Goal: Task Accomplishment & Management: Use online tool/utility

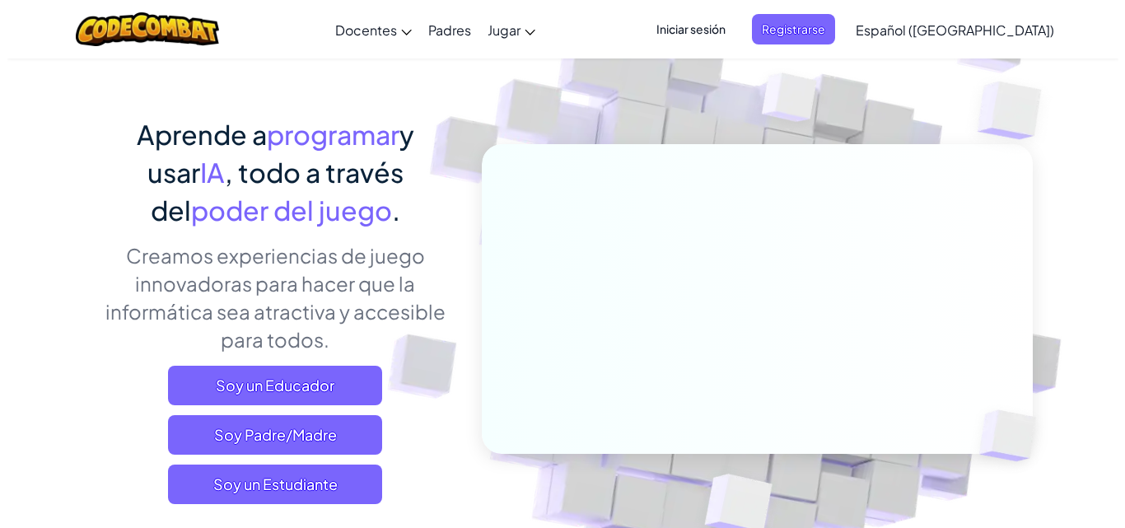
scroll to position [165, 0]
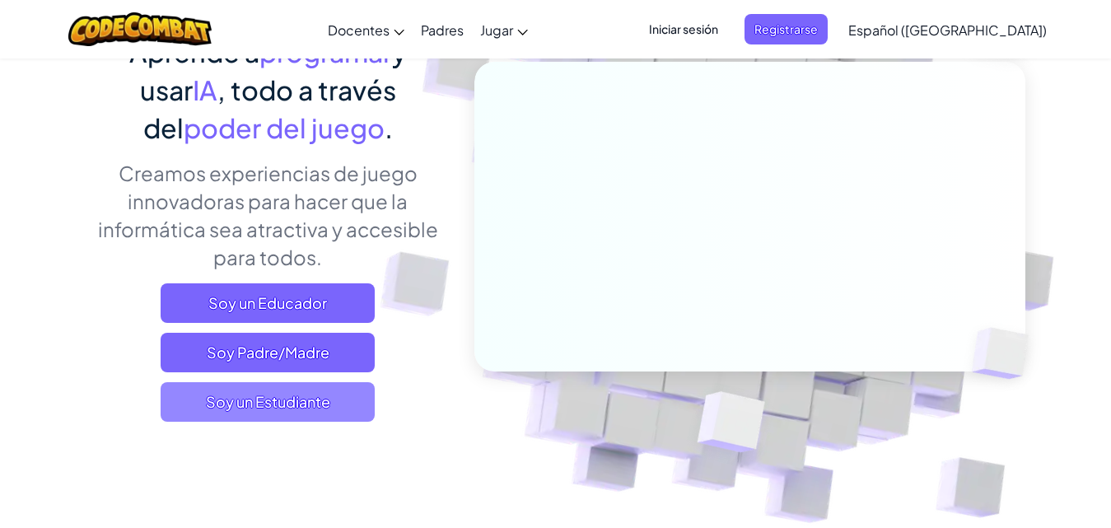
click at [323, 394] on span "Soy un Estudiante" at bounding box center [268, 402] width 214 height 40
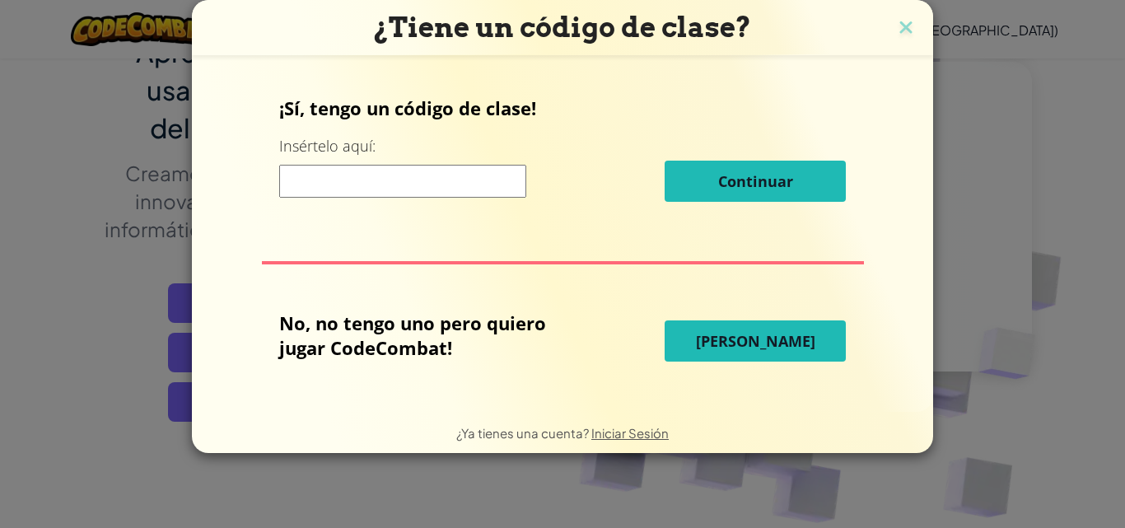
click at [395, 175] on input at bounding box center [402, 181] width 247 height 33
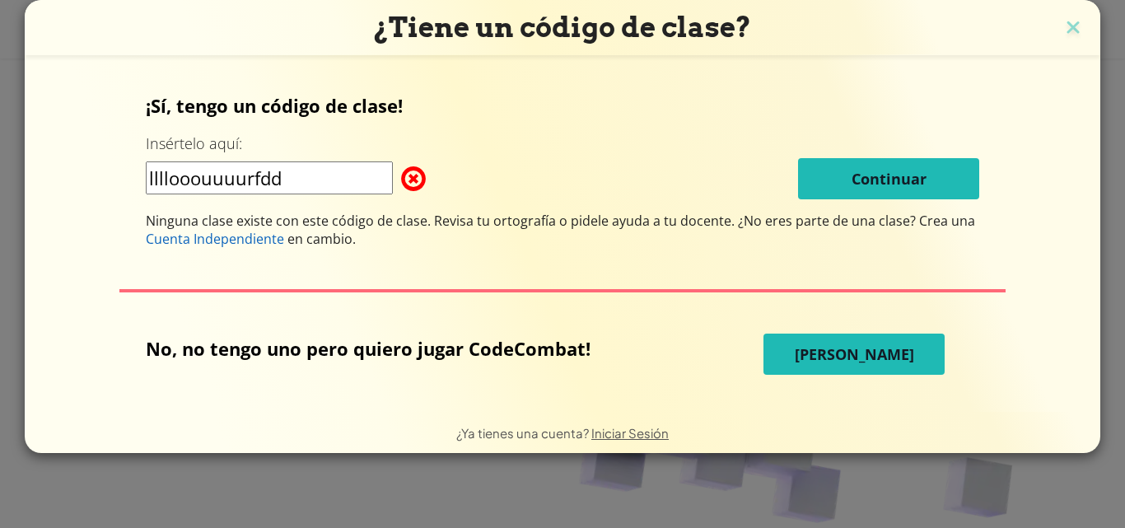
type input "llllooouuuurfdd"
click at [777, 345] on button "[PERSON_NAME]" at bounding box center [853, 354] width 181 height 41
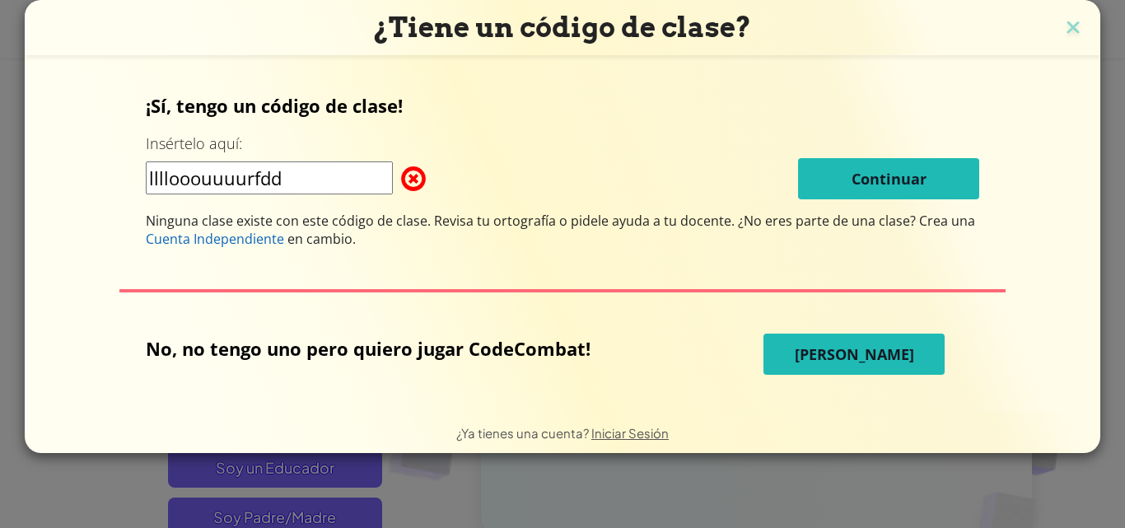
drag, startPoint x: 797, startPoint y: 352, endPoint x: 799, endPoint y: 332, distance: 19.8
click at [797, 334] on button "[PERSON_NAME]" at bounding box center [853, 354] width 181 height 41
click at [830, 335] on button "[PERSON_NAME]" at bounding box center [853, 354] width 181 height 41
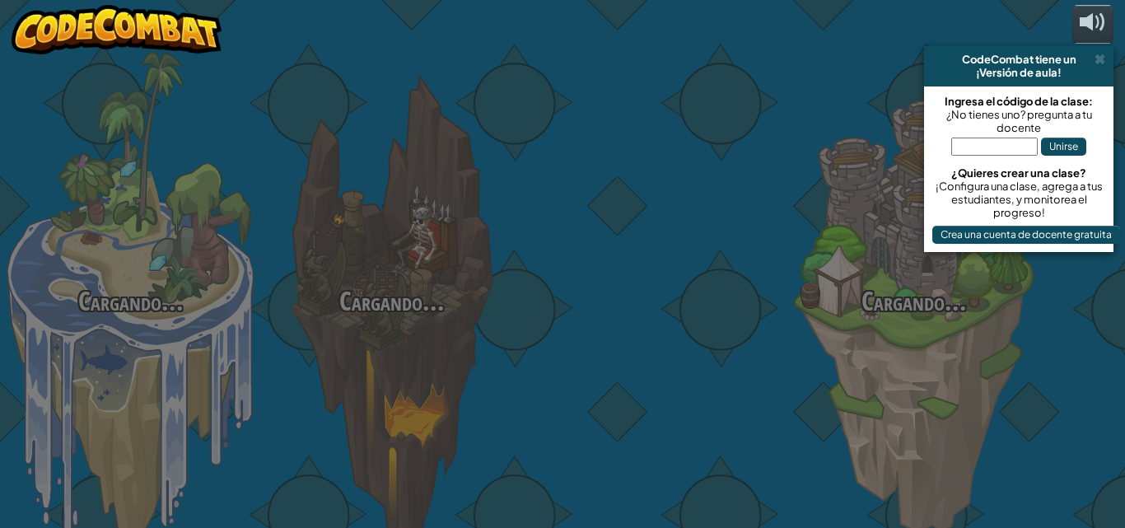
select select "es-419"
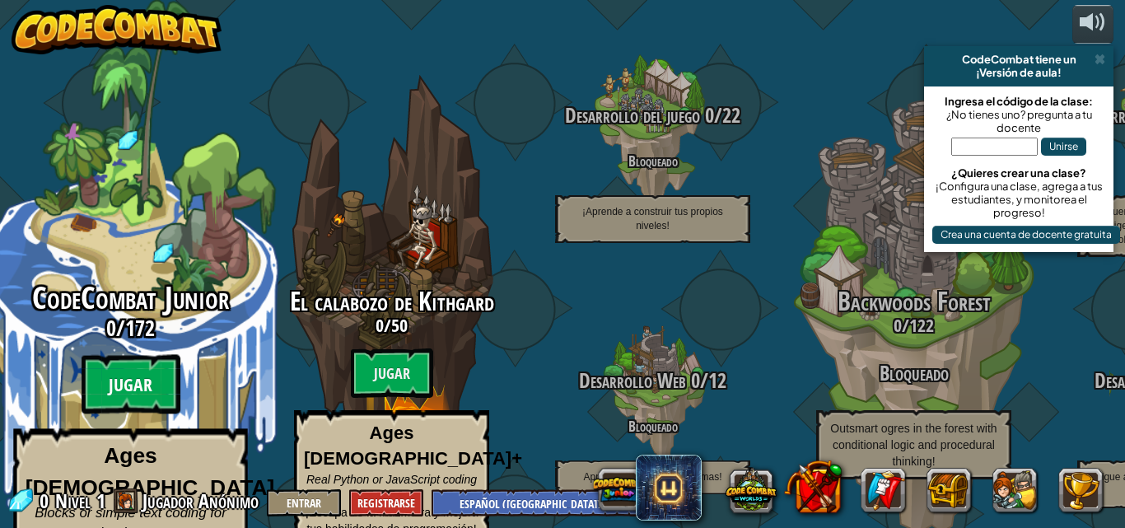
click at [128, 366] on btn "Jugar" at bounding box center [131, 384] width 99 height 59
select select "es-419"
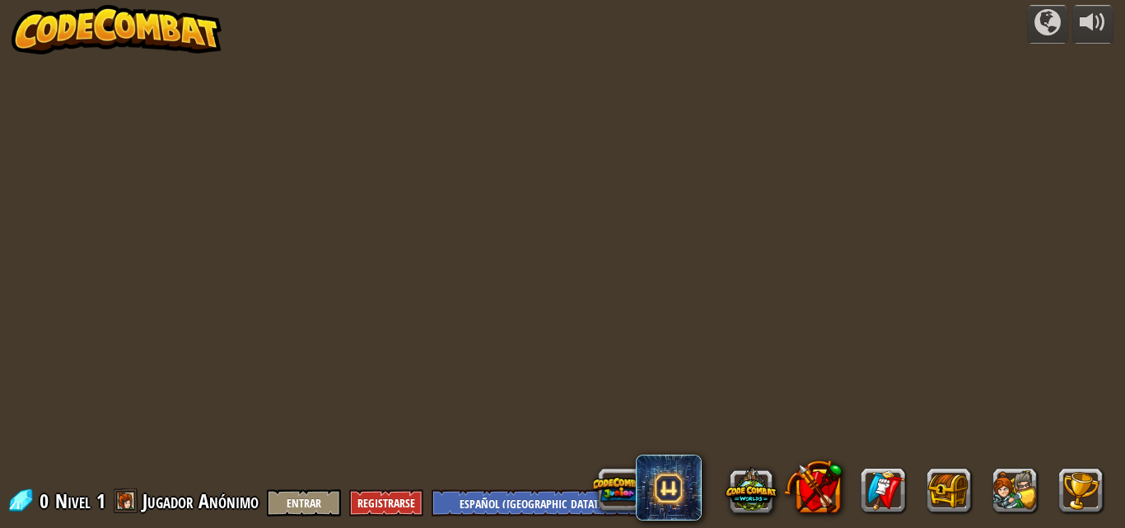
select select "es-419"
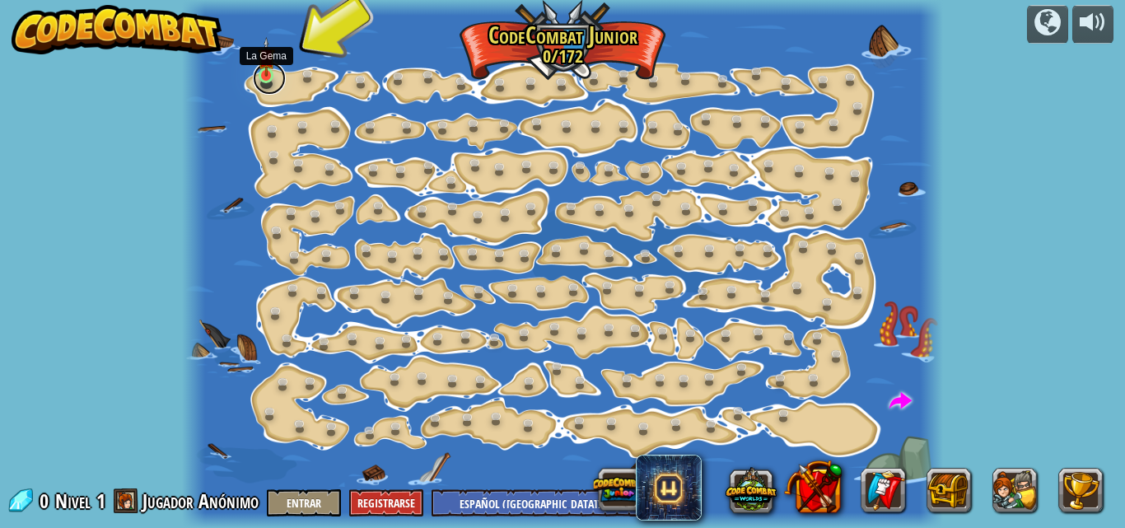
click at [282, 79] on link at bounding box center [269, 78] width 33 height 33
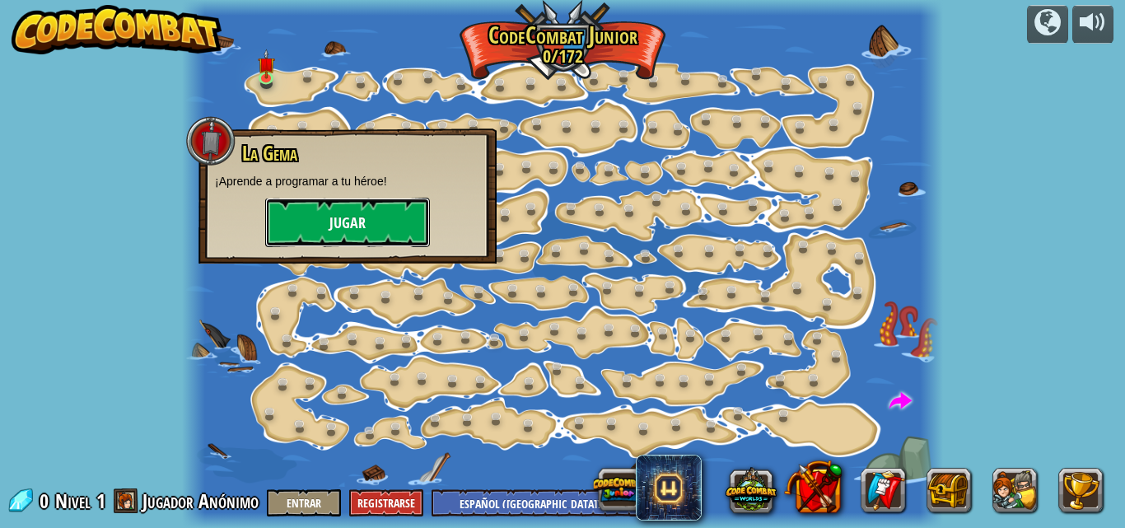
click at [368, 224] on button "Jugar" at bounding box center [347, 222] width 165 height 49
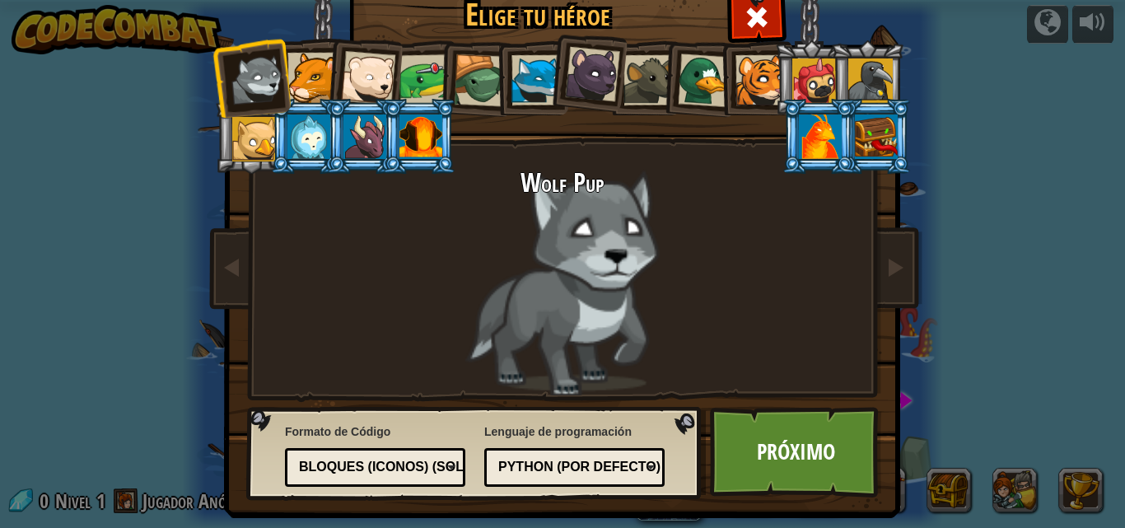
click at [353, 68] on div at bounding box center [368, 78] width 54 height 54
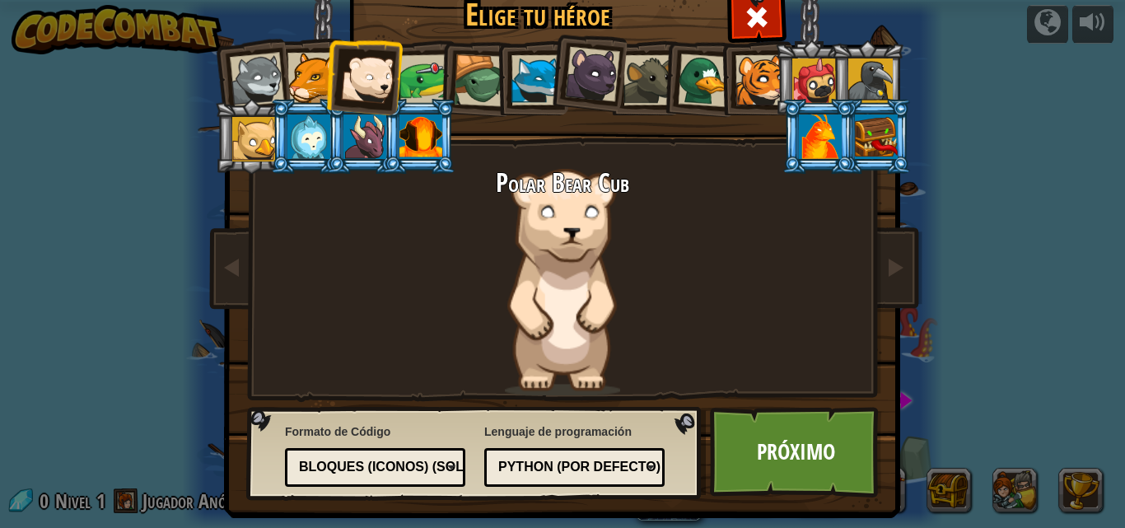
drag, startPoint x: 418, startPoint y: 129, endPoint x: 413, endPoint y: 138, distance: 9.6
click at [417, 129] on div at bounding box center [420, 136] width 43 height 44
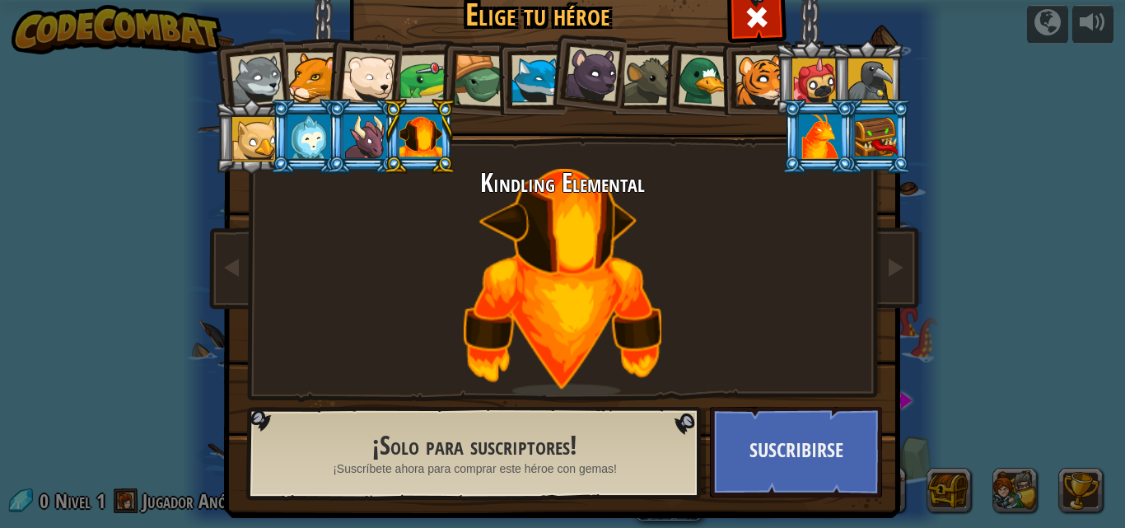
click at [307, 138] on div at bounding box center [308, 136] width 43 height 44
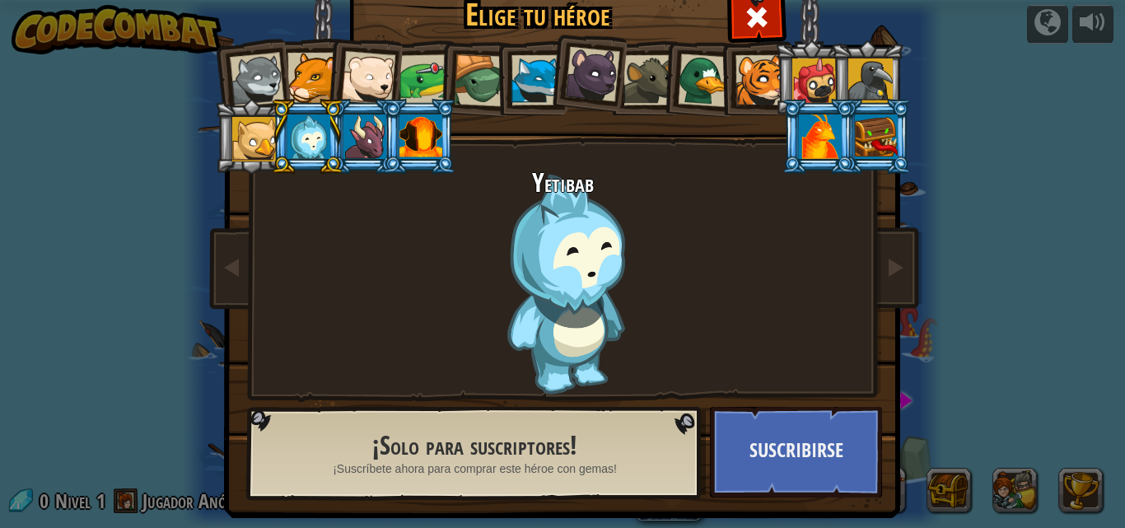
click at [266, 81] on div at bounding box center [257, 80] width 54 height 54
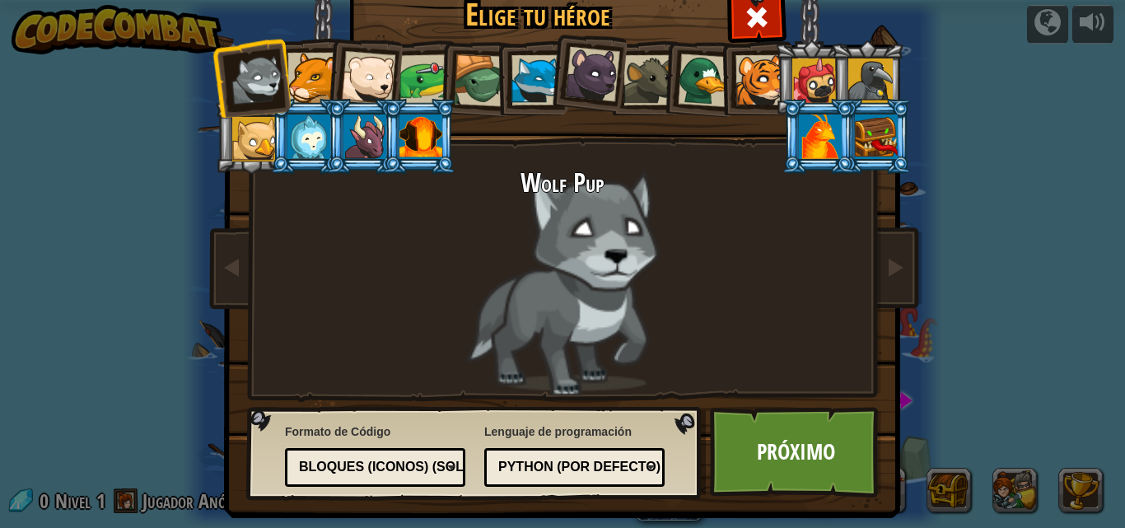
click at [324, 72] on li at bounding box center [363, 75] width 81 height 81
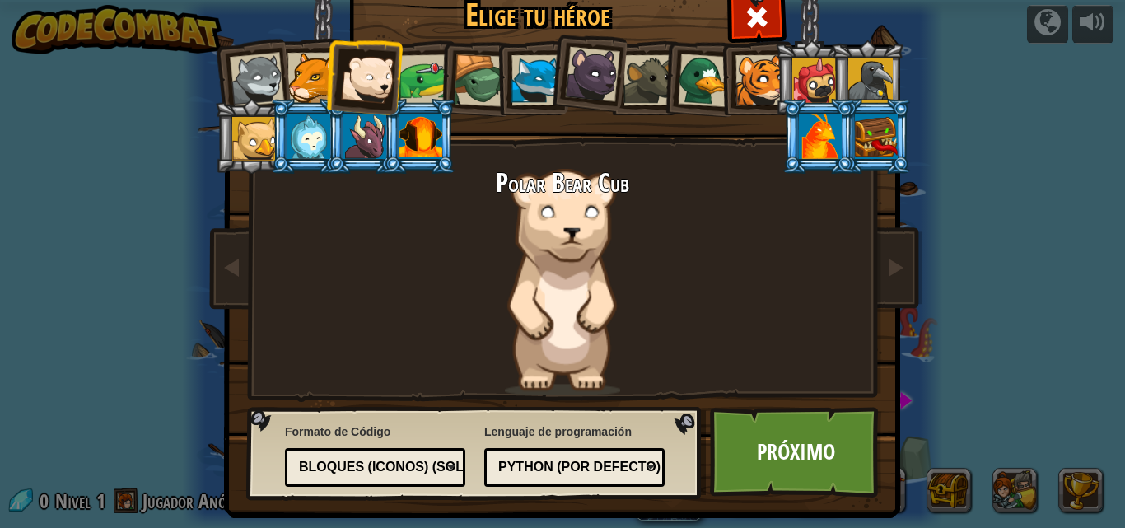
click at [311, 77] on div at bounding box center [312, 78] width 50 height 50
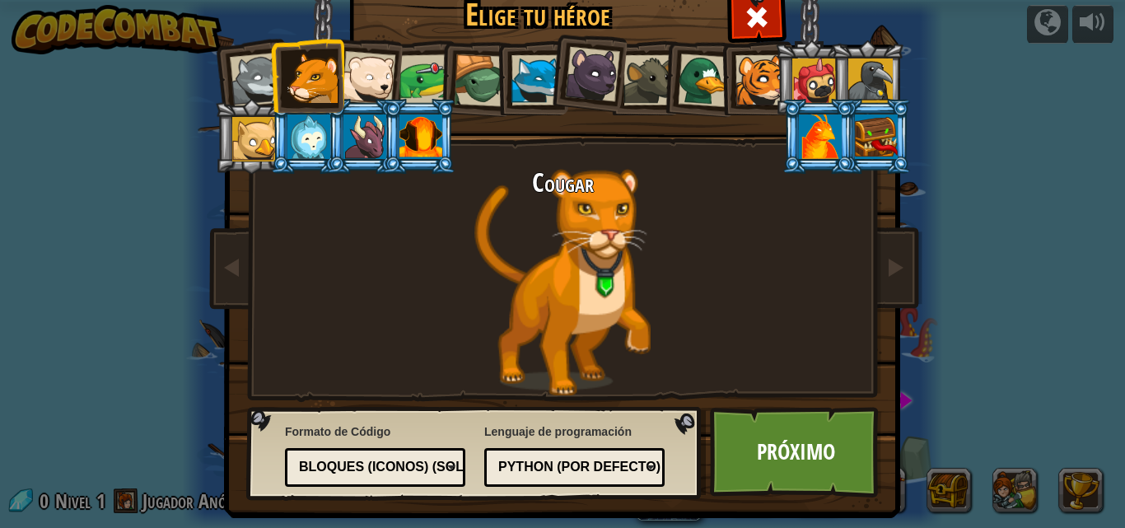
click at [765, 82] on div at bounding box center [760, 80] width 50 height 50
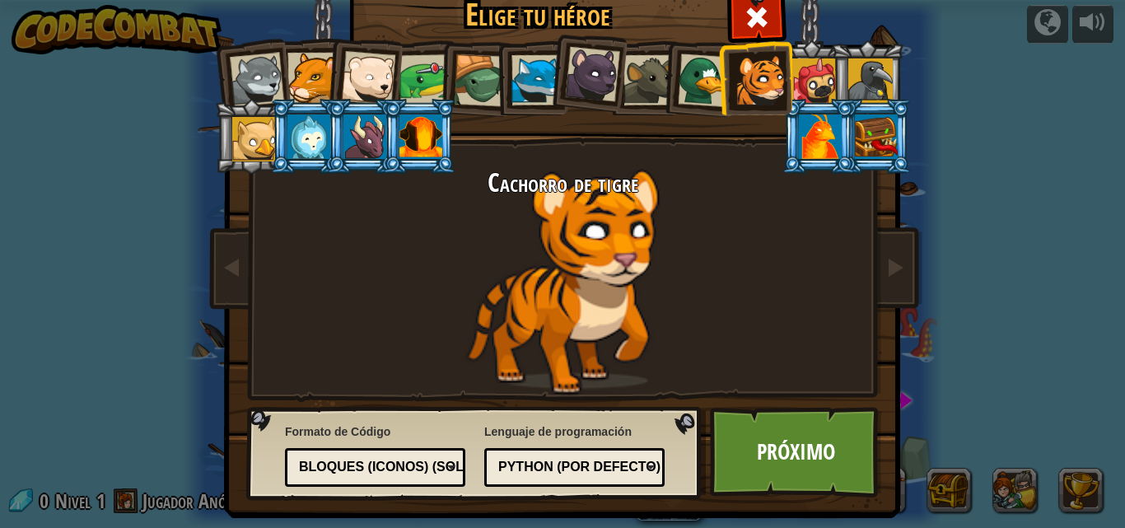
click at [287, 82] on div at bounding box center [312, 78] width 50 height 50
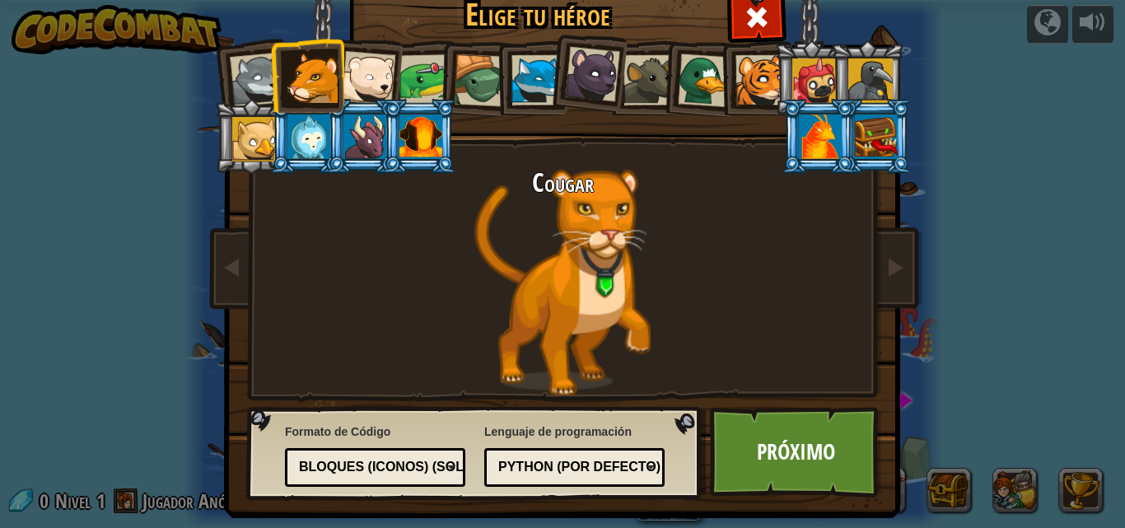
click at [471, 82] on div at bounding box center [480, 80] width 53 height 53
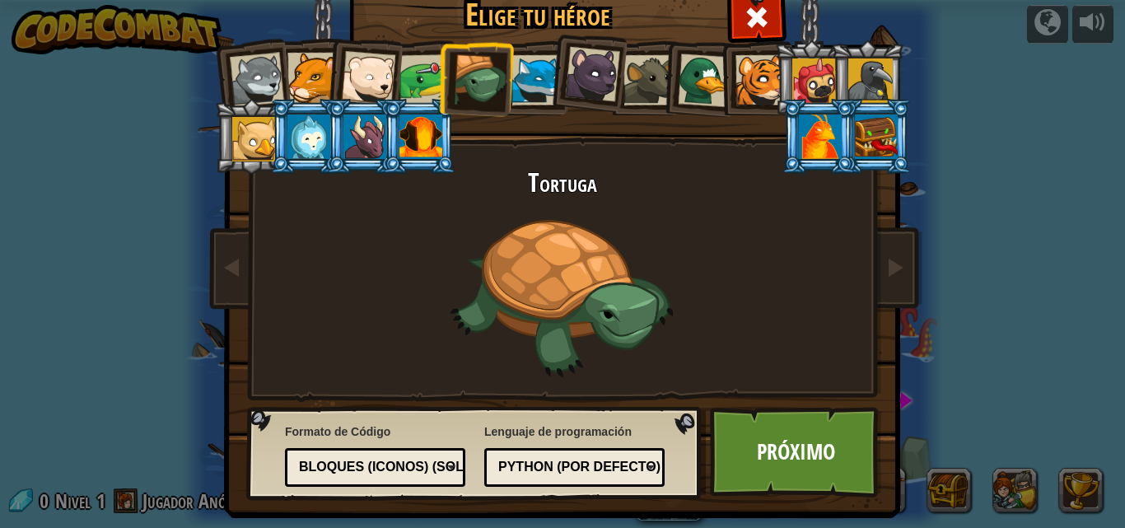
click at [590, 75] on div at bounding box center [592, 74] width 55 height 55
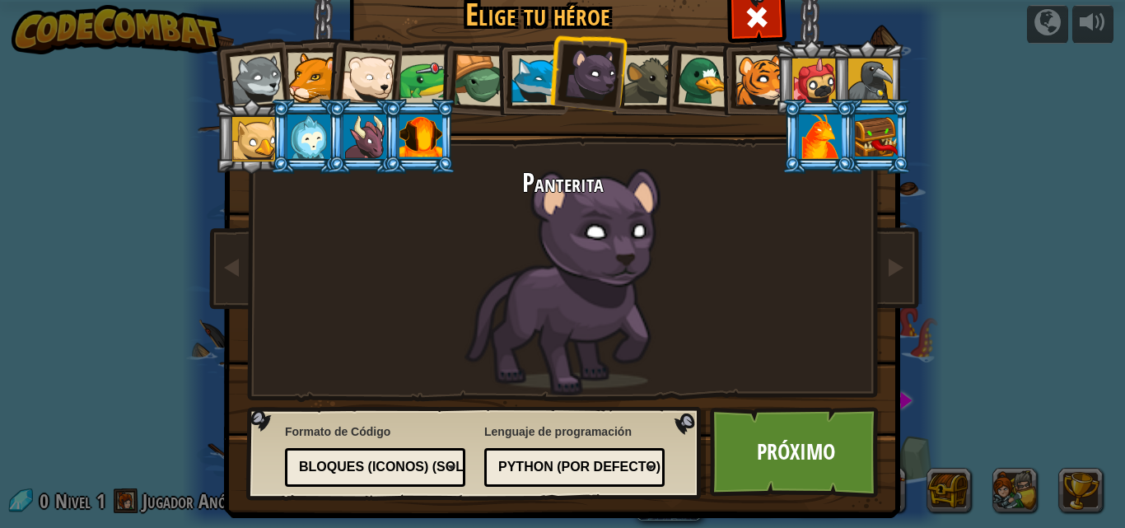
click at [696, 83] on div at bounding box center [705, 81] width 54 height 54
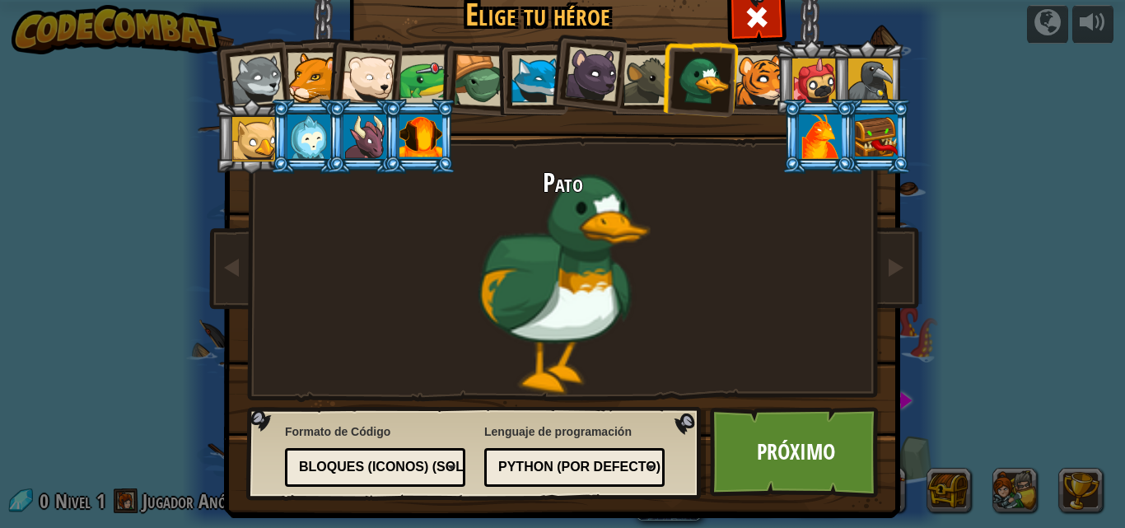
click at [762, 72] on div at bounding box center [760, 80] width 50 height 50
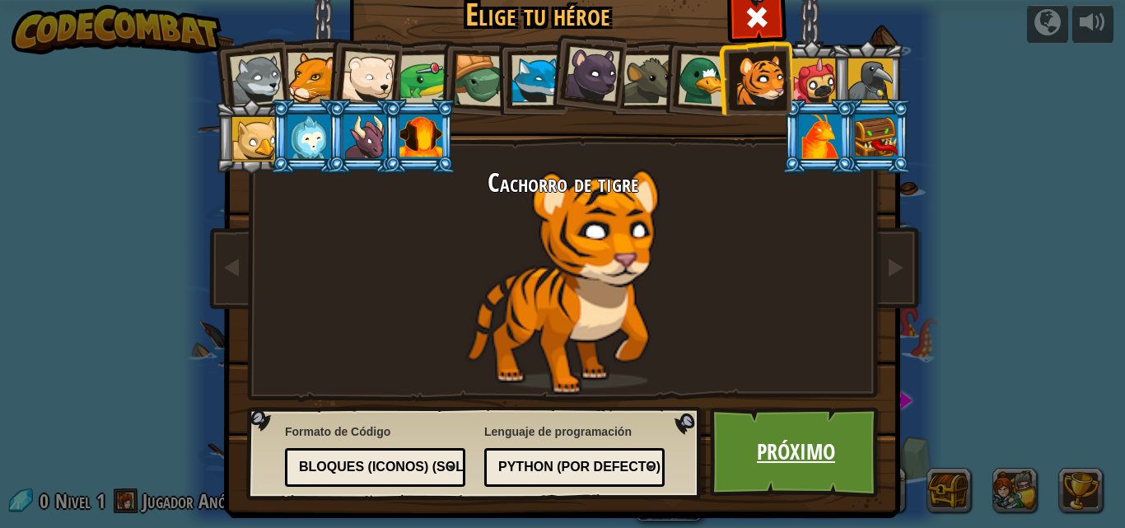
click at [773, 465] on link "Próximo" at bounding box center [796, 452] width 172 height 91
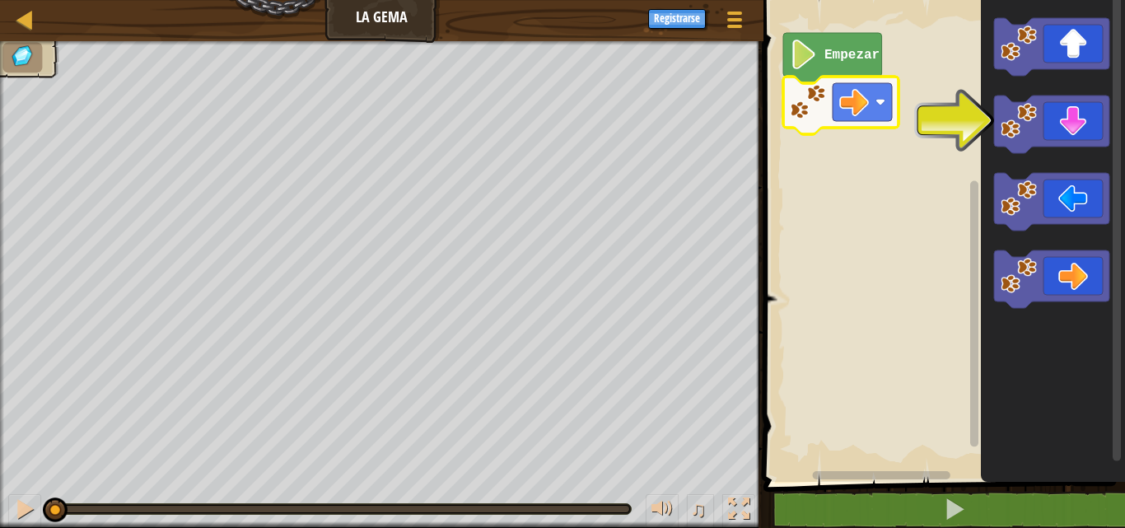
click at [789, 99] on rect "Espacio de trabajo de Blockly" at bounding box center [942, 237] width 366 height 490
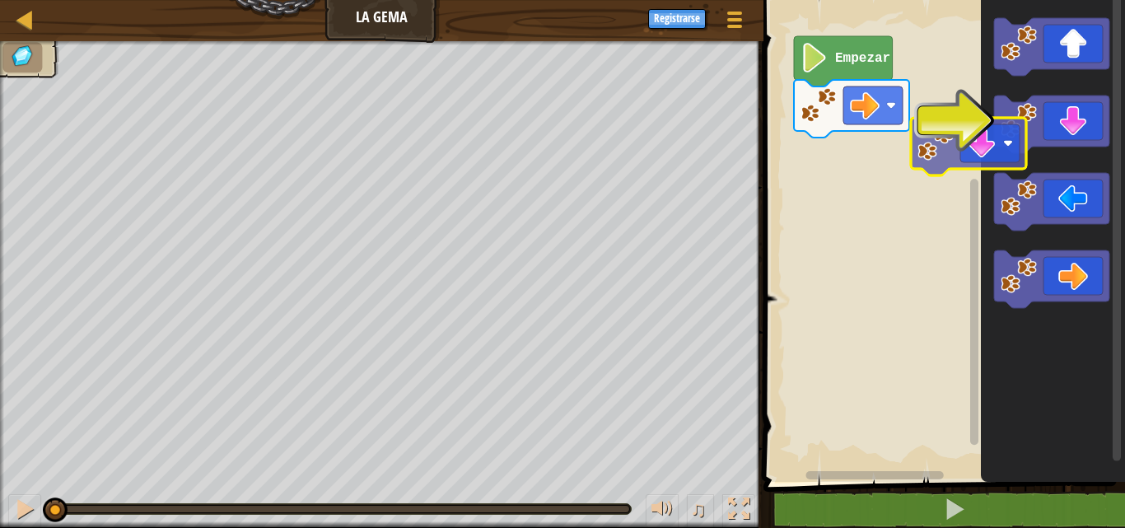
click at [882, 132] on div "Empezar" at bounding box center [942, 237] width 366 height 490
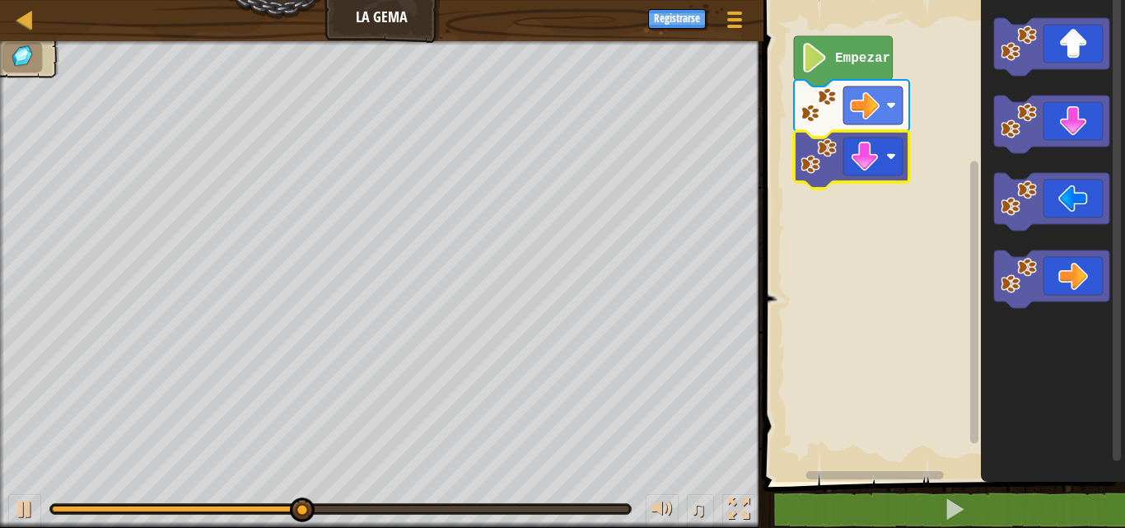
click at [838, 62] on text "Empezar" at bounding box center [862, 58] width 55 height 15
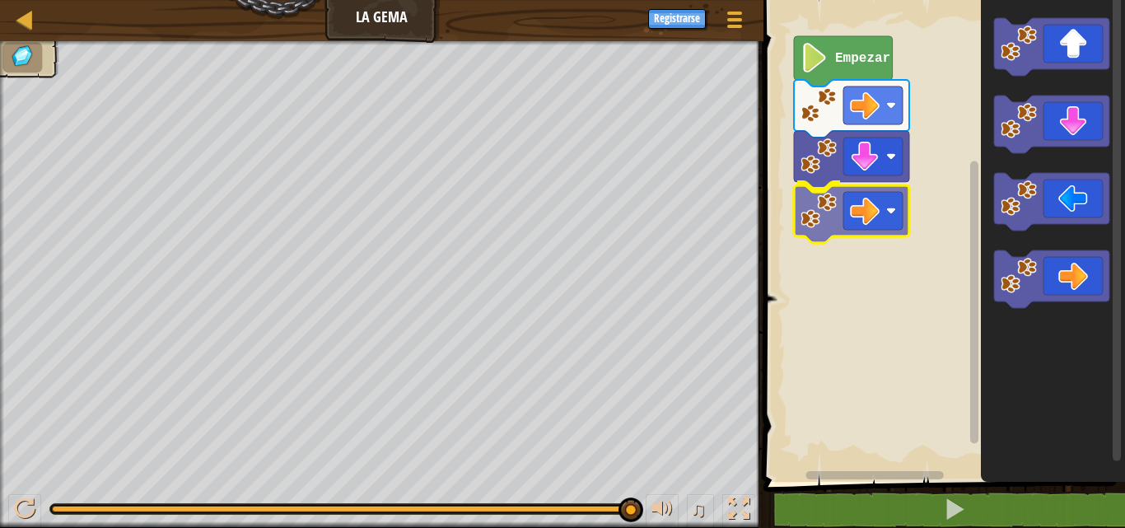
click at [861, 212] on div "Empezar" at bounding box center [942, 237] width 366 height 490
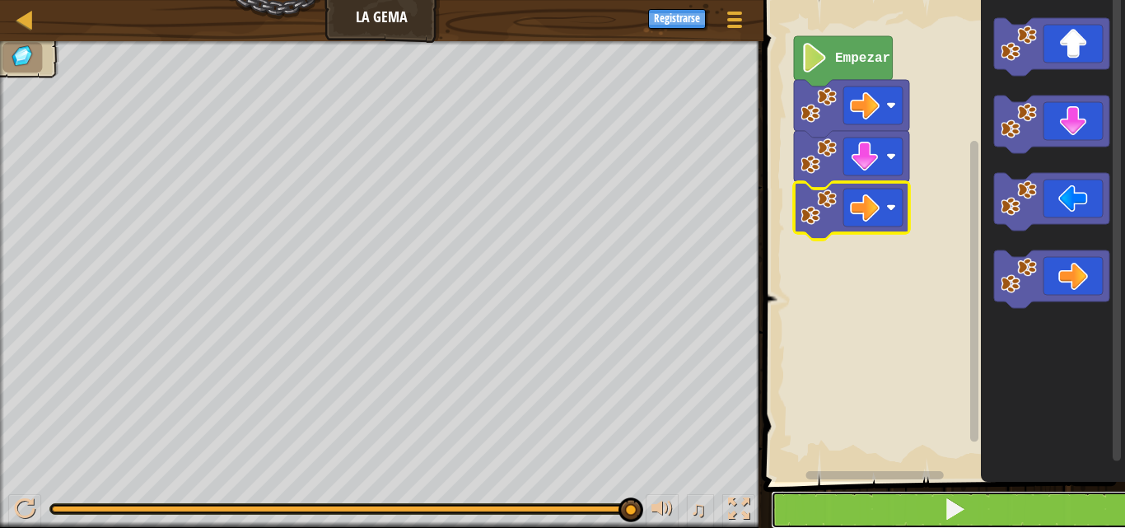
click at [859, 502] on button at bounding box center [954, 510] width 366 height 38
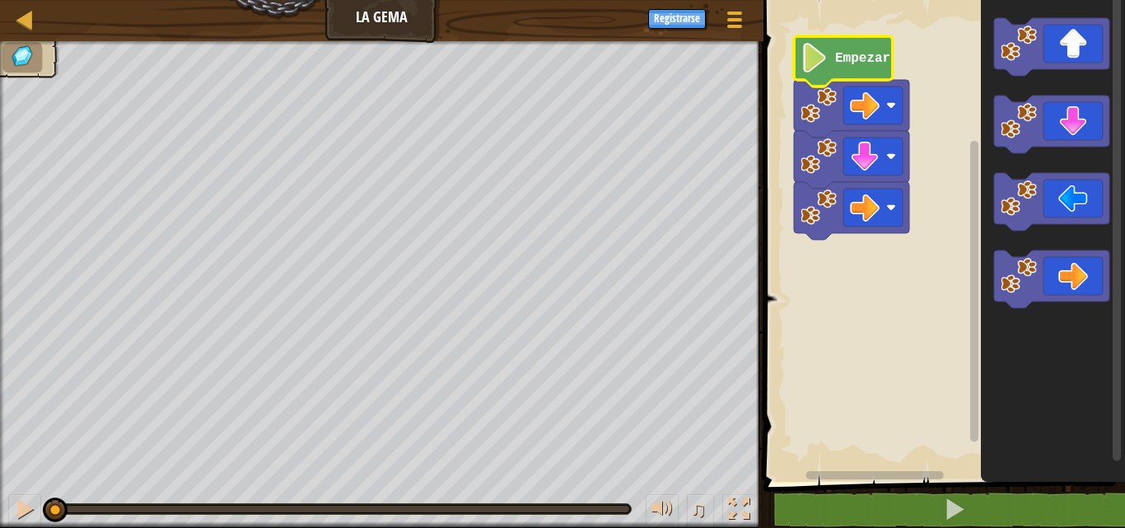
click at [864, 62] on text "Empezar" at bounding box center [862, 58] width 55 height 15
click at [803, 61] on image "Espacio de trabajo de Blockly" at bounding box center [815, 58] width 28 height 30
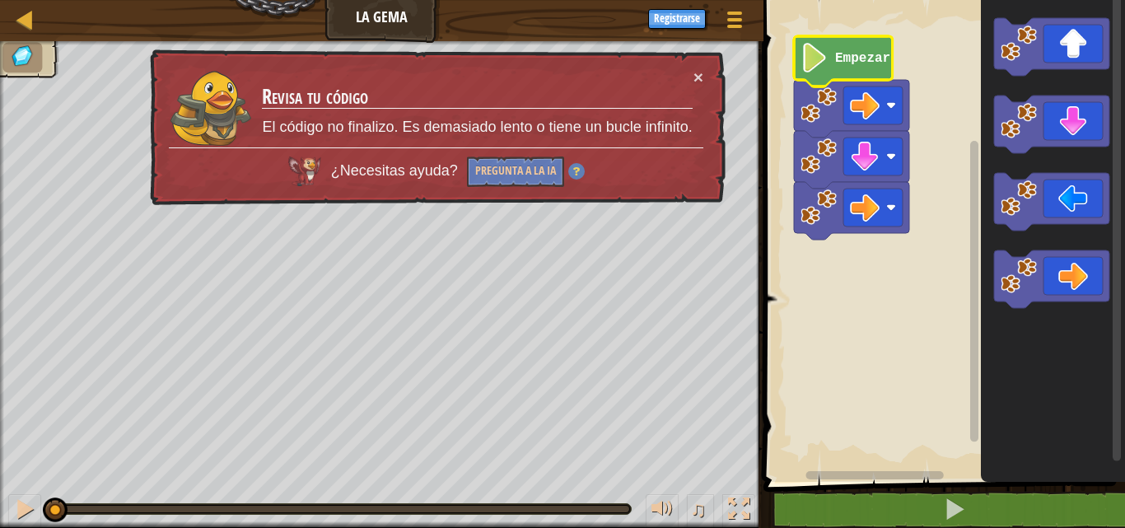
click at [803, 61] on image "Espacio de trabajo de Blockly" at bounding box center [815, 58] width 28 height 30
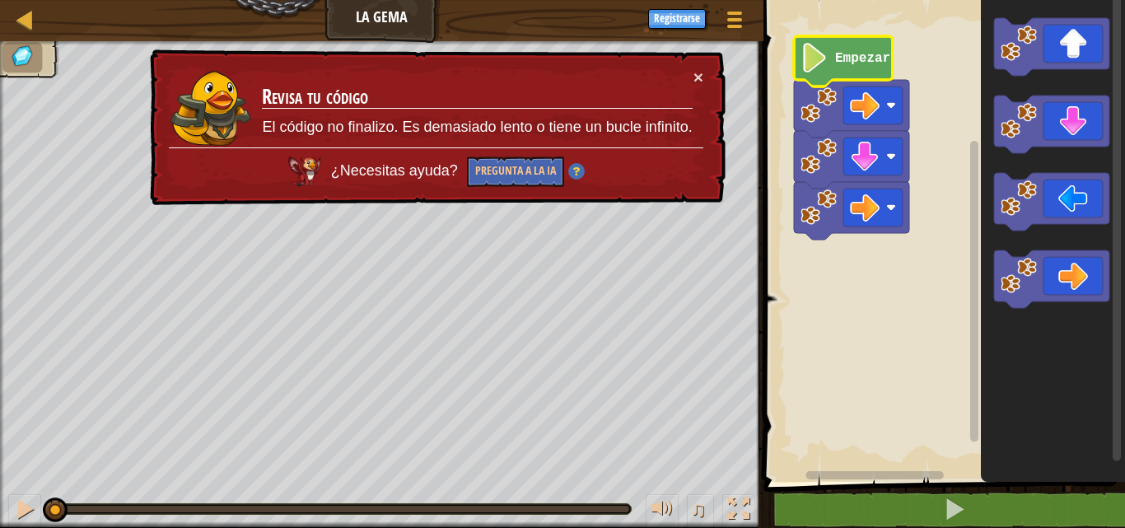
click at [803, 61] on image "Espacio de trabajo de Blockly" at bounding box center [815, 58] width 28 height 30
drag, startPoint x: 475, startPoint y: 167, endPoint x: 488, endPoint y: 169, distance: 12.5
click at [474, 167] on button "Pregunta a la IA" at bounding box center [514, 171] width 97 height 31
click at [694, 74] on button "×" at bounding box center [698, 76] width 10 height 17
